Goal: Information Seeking & Learning: Understand process/instructions

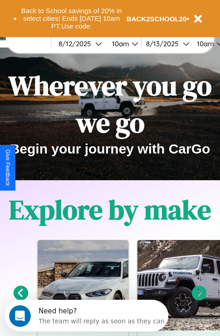
scroll to position [139, 0]
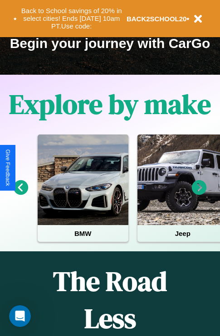
click at [20, 194] on icon at bounding box center [21, 187] width 15 height 15
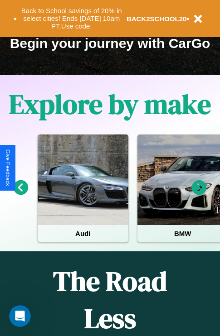
click at [199, 194] on icon at bounding box center [199, 187] width 15 height 15
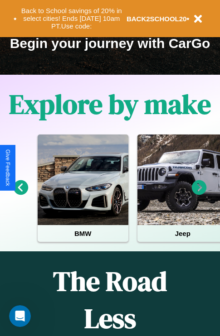
click at [199, 194] on icon at bounding box center [199, 187] width 15 height 15
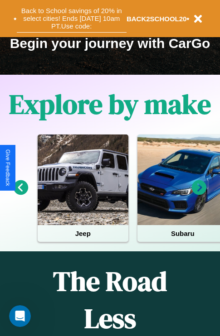
click at [71, 19] on button "Back to School savings of 20% in select cities! Ends [DATE] 10am PT. Use code:" at bounding box center [72, 19] width 110 height 28
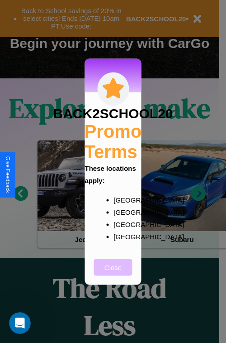
click at [113, 273] on button "Close" at bounding box center [113, 267] width 38 height 17
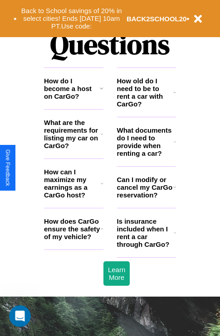
scroll to position [1097, 0]
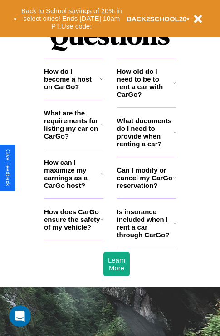
click at [73, 188] on h3 "How can I maximize my earnings as a CarGo host?" at bounding box center [72, 174] width 57 height 31
click at [146, 189] on h3 "Can I modify or cancel my CarGo reservation?" at bounding box center [145, 177] width 56 height 23
click at [174, 87] on icon at bounding box center [174, 82] width 3 height 7
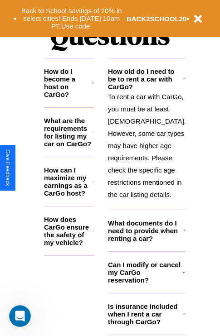
click at [73, 139] on h3 "What are the requirements for listing my car on CarGo?" at bounding box center [68, 132] width 48 height 31
